Goal: Book appointment/travel/reservation

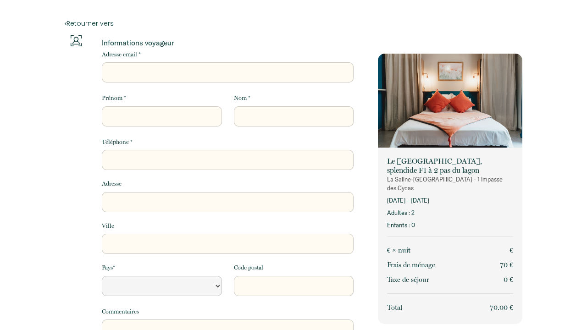
select select "Default select example"
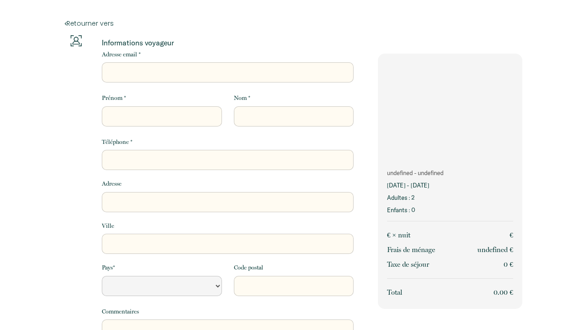
select select "Default select example"
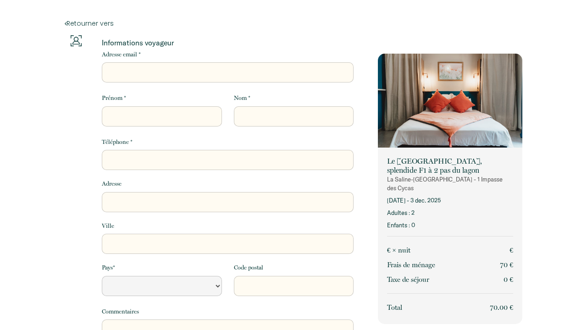
select select "Default select example"
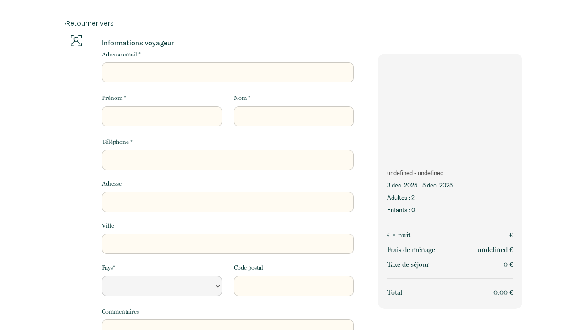
select select "Default select example"
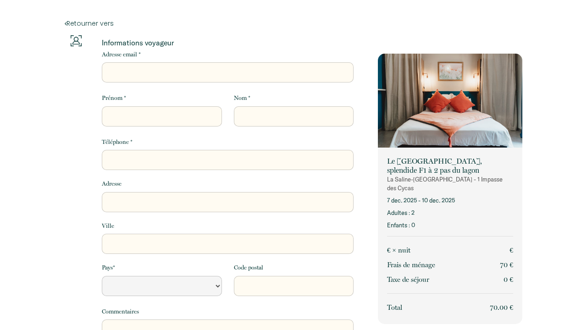
select select "Default select example"
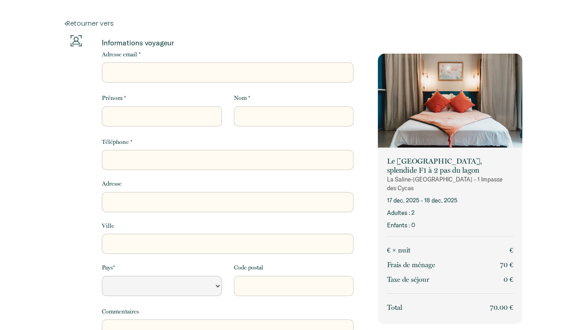
select select "Default select example"
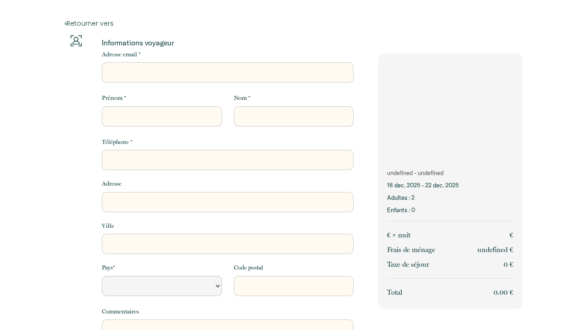
select select "Default select example"
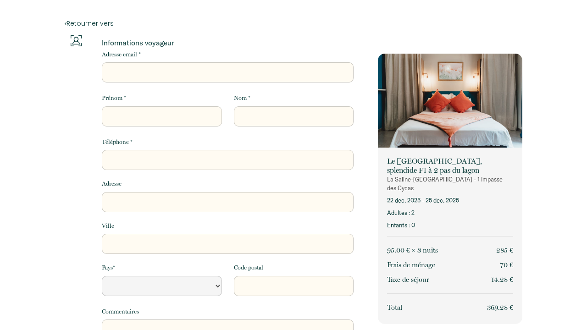
select select "Default select example"
